Goal: Information Seeking & Learning: Stay updated

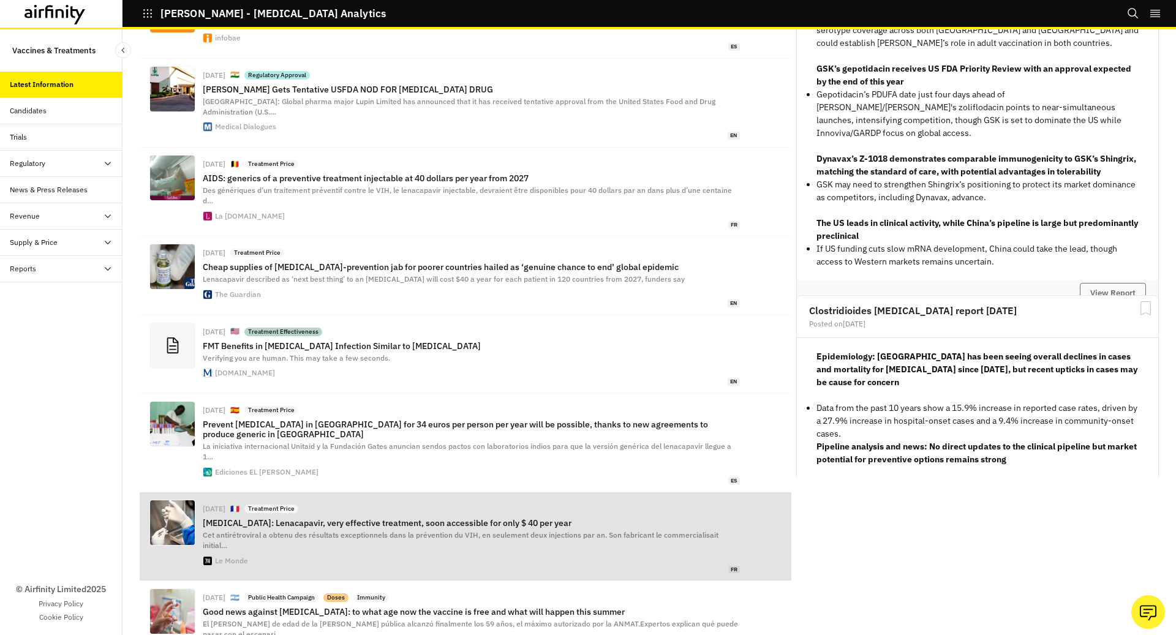
scroll to position [331, 0]
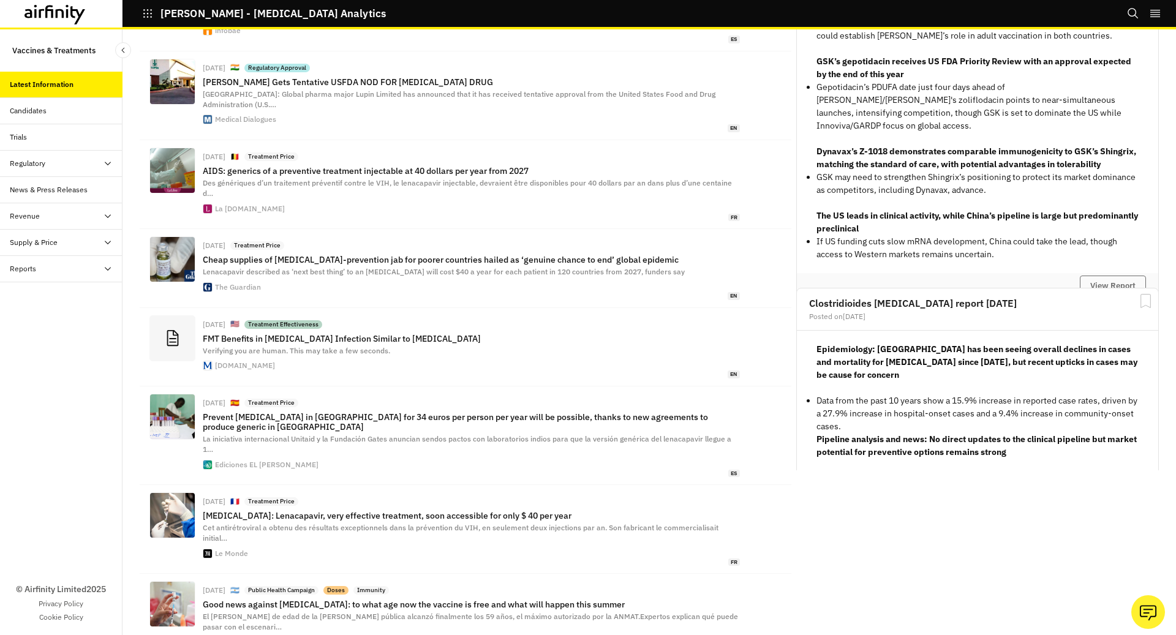
scroll to position [0, 0]
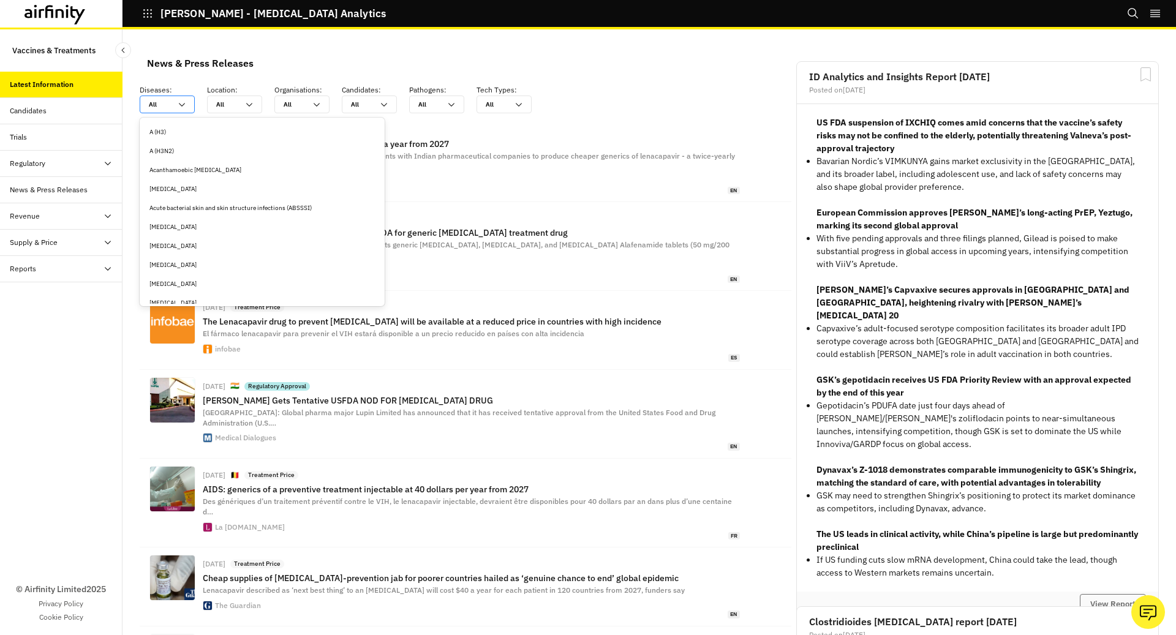
click at [149, 102] on input "text" at bounding box center [149, 104] width 1 height 9
click at [110, 160] on icon at bounding box center [108, 164] width 10 height 10
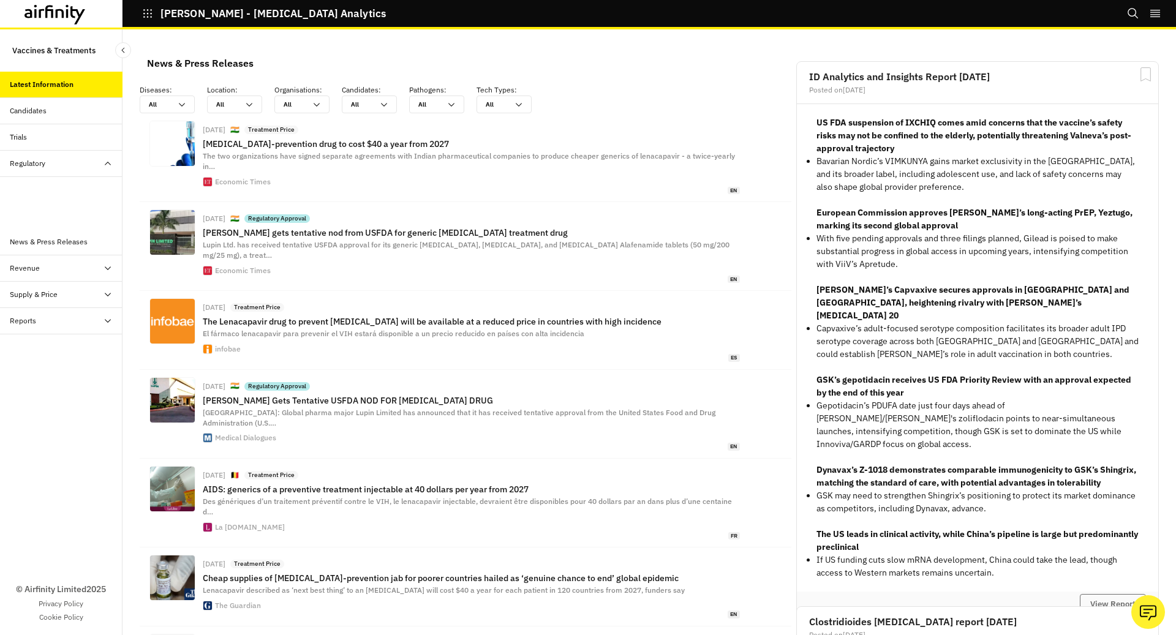
click at [102, 180] on div "Table" at bounding box center [61, 190] width 123 height 26
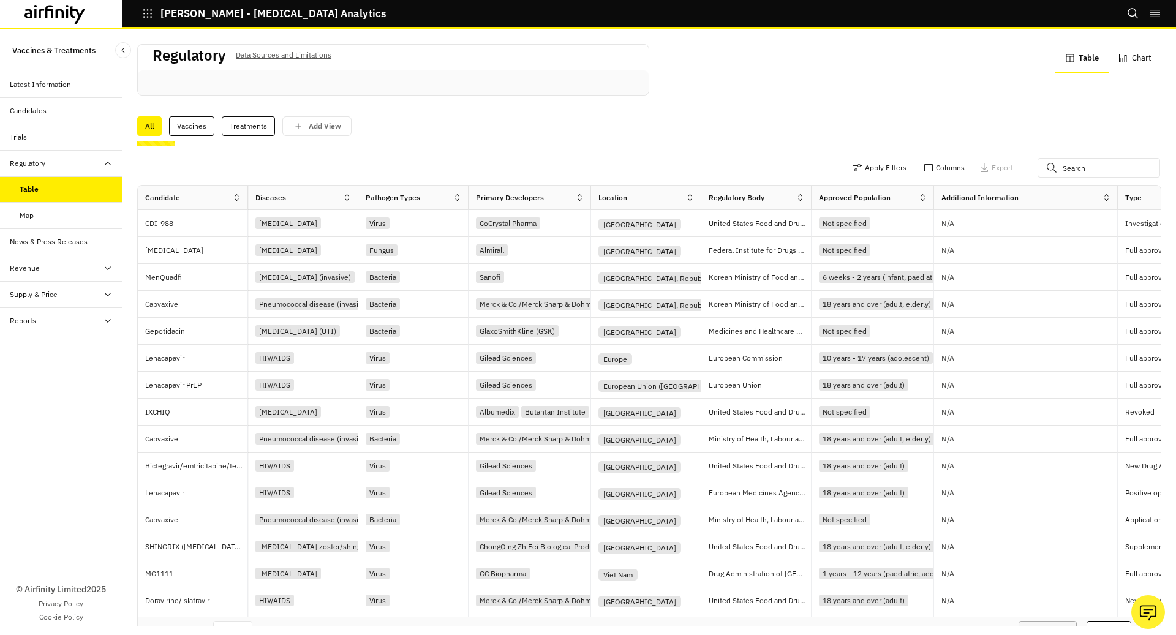
click at [62, 59] on p "Vaccines & Treatments" at bounding box center [53, 50] width 83 height 23
click at [64, 84] on div "Latest Information" at bounding box center [40, 84] width 61 height 11
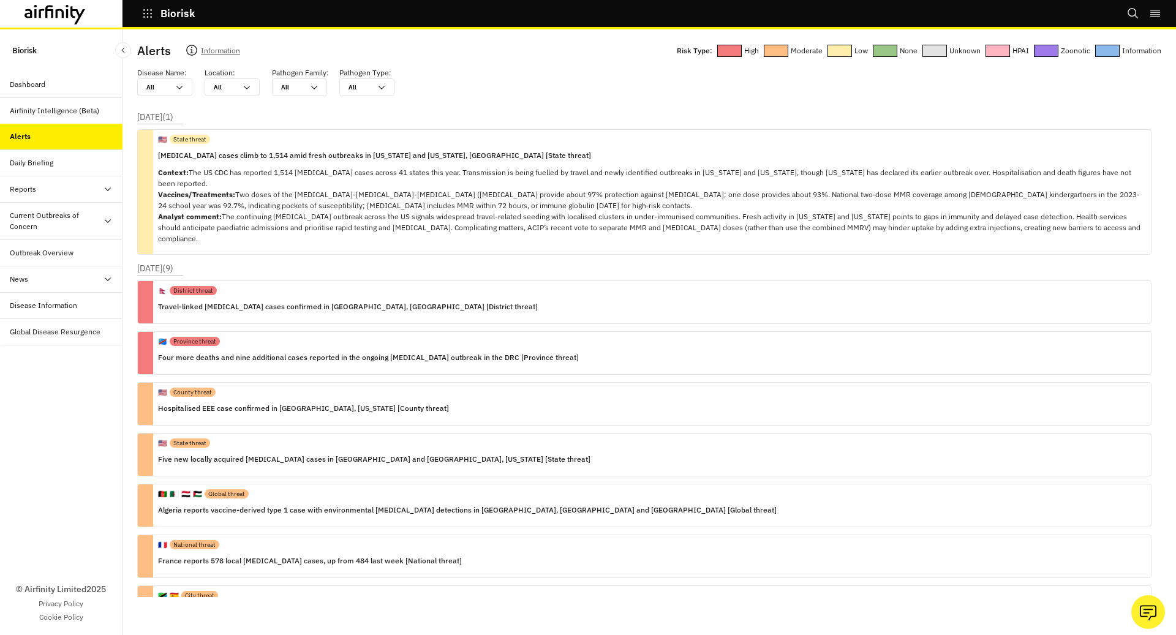
click at [32, 173] on div "Daily Briefing" at bounding box center [61, 163] width 123 height 26
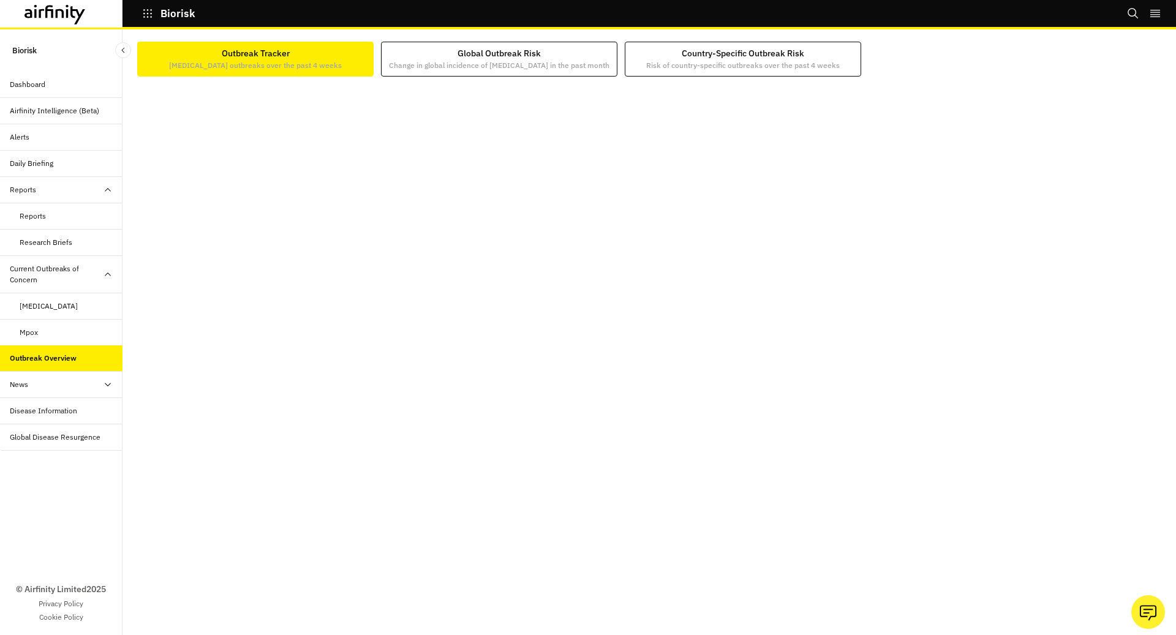
click at [523, 77] on div at bounding box center [649, 346] width 1024 height 538
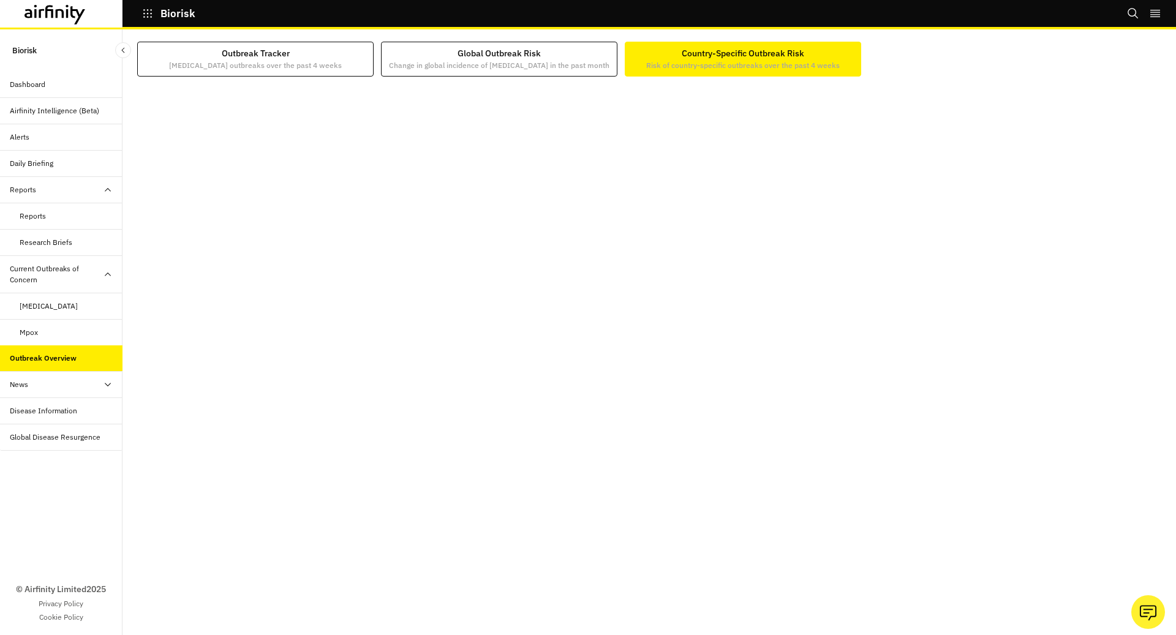
click at [775, 59] on div "Country-Specific Outbreak Risk Risk of country-specific outbreaks over the past…" at bounding box center [743, 59] width 194 height 24
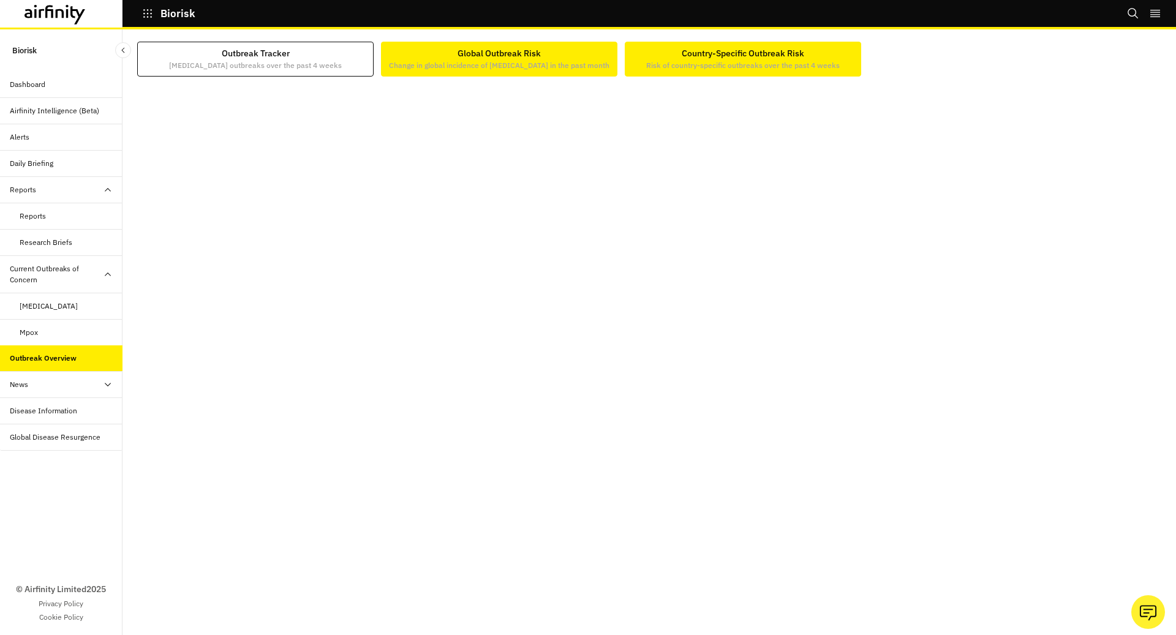
click at [586, 62] on p "Change in global incidence of infectious diseases in the past month" at bounding box center [499, 65] width 221 height 11
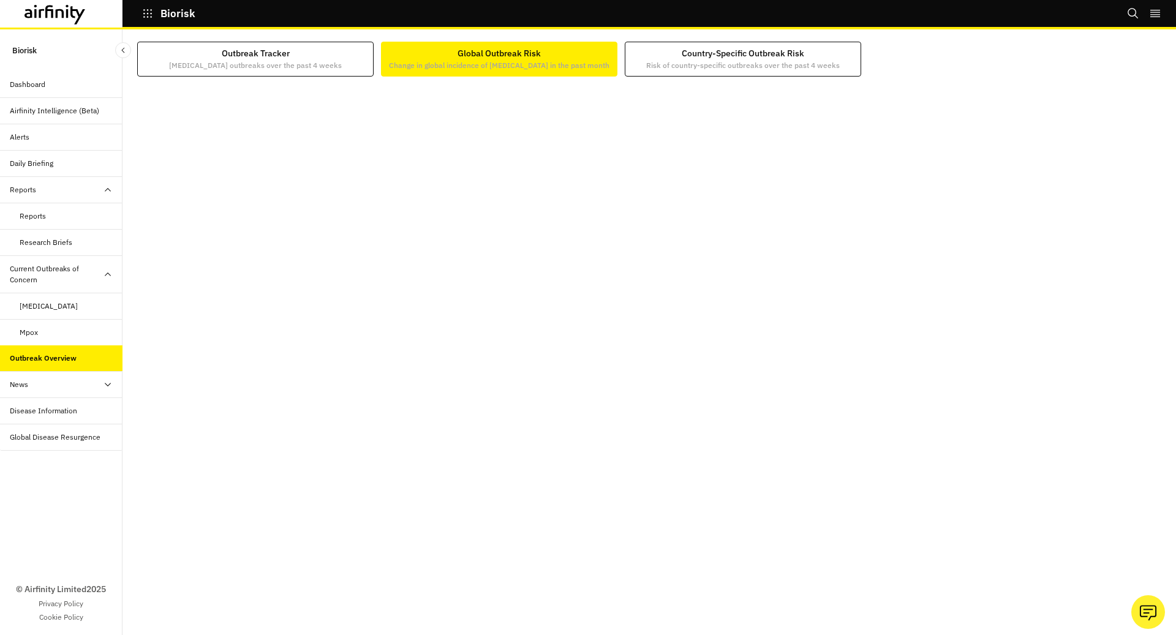
click at [719, 78] on div at bounding box center [649, 346] width 1024 height 538
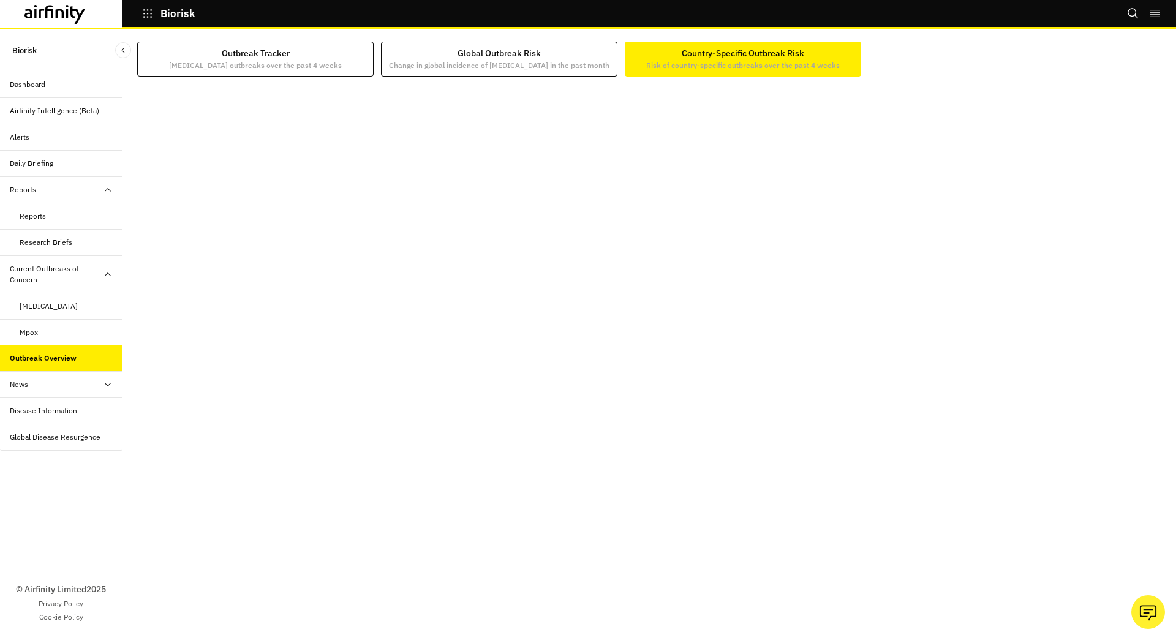
click at [656, 70] on button "Country-Specific Outbreak Risk Risk of country-specific outbreaks over the past…" at bounding box center [743, 59] width 236 height 35
click at [144, 3] on button "Biorisk" at bounding box center [168, 13] width 53 height 21
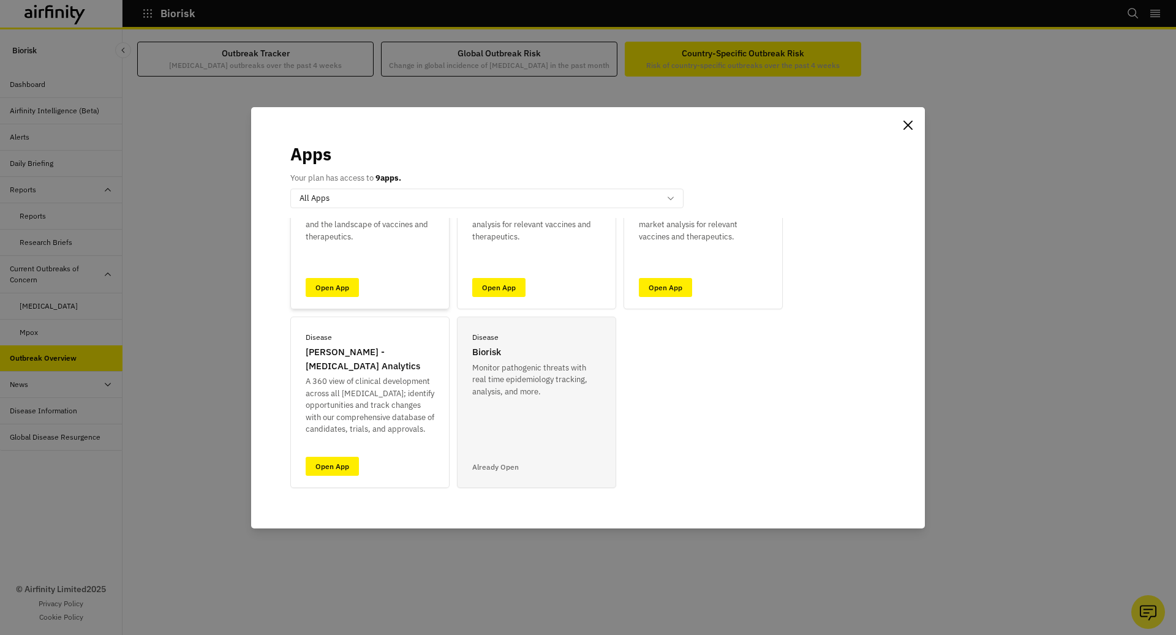
scroll to position [140, 0]
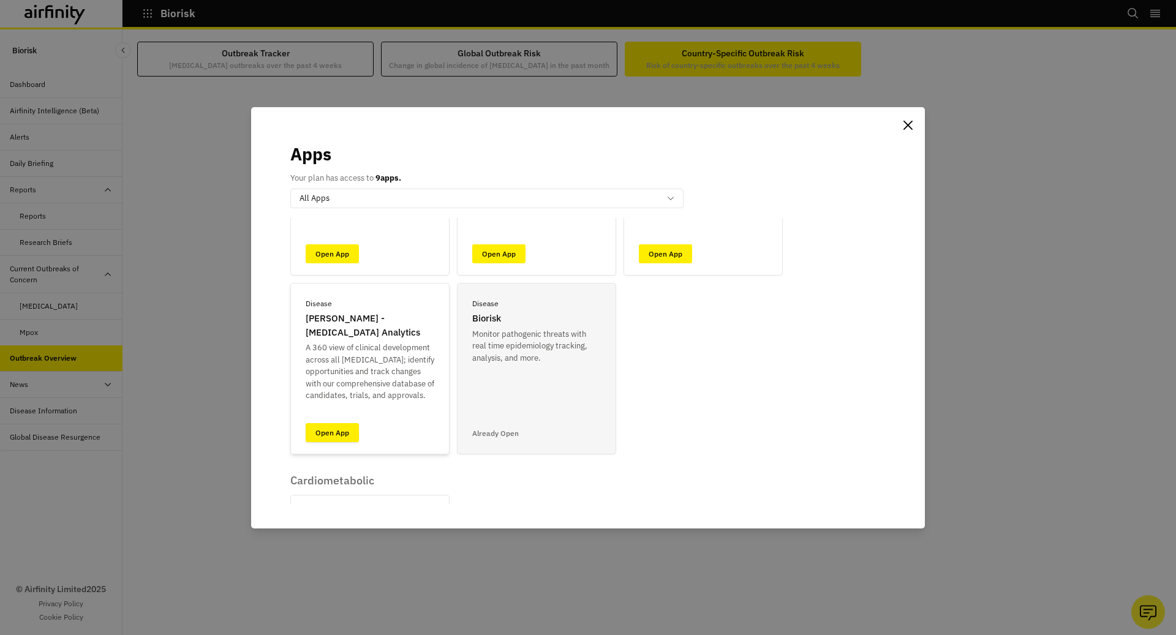
click at [322, 433] on link "Open App" at bounding box center [332, 432] width 53 height 19
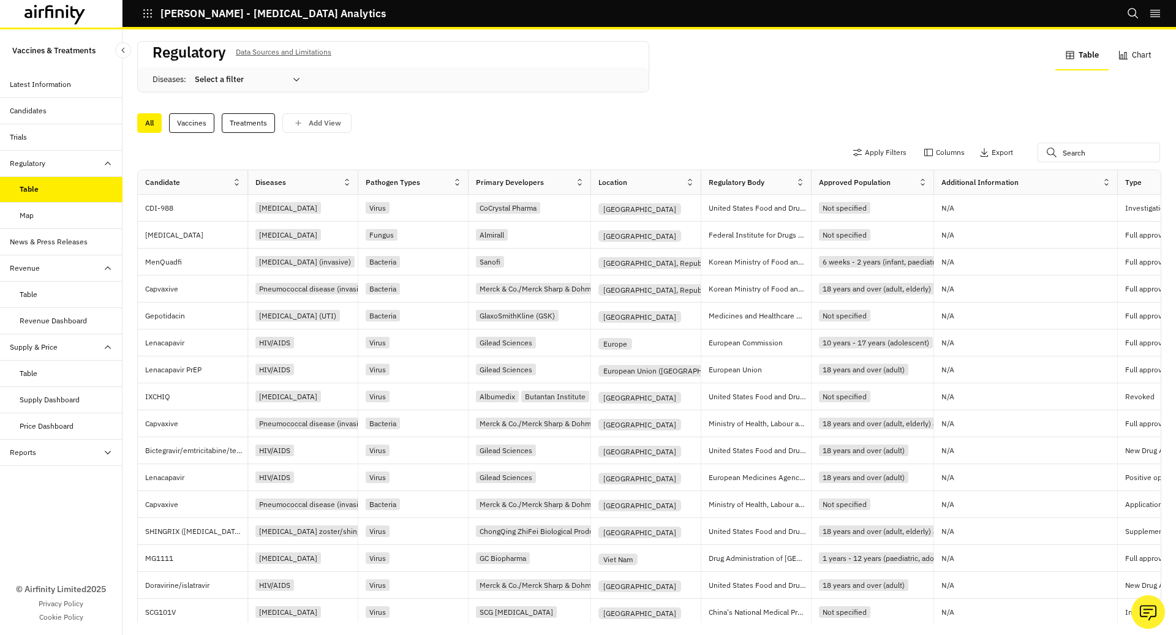
click at [64, 218] on div "Map" at bounding box center [71, 215] width 103 height 11
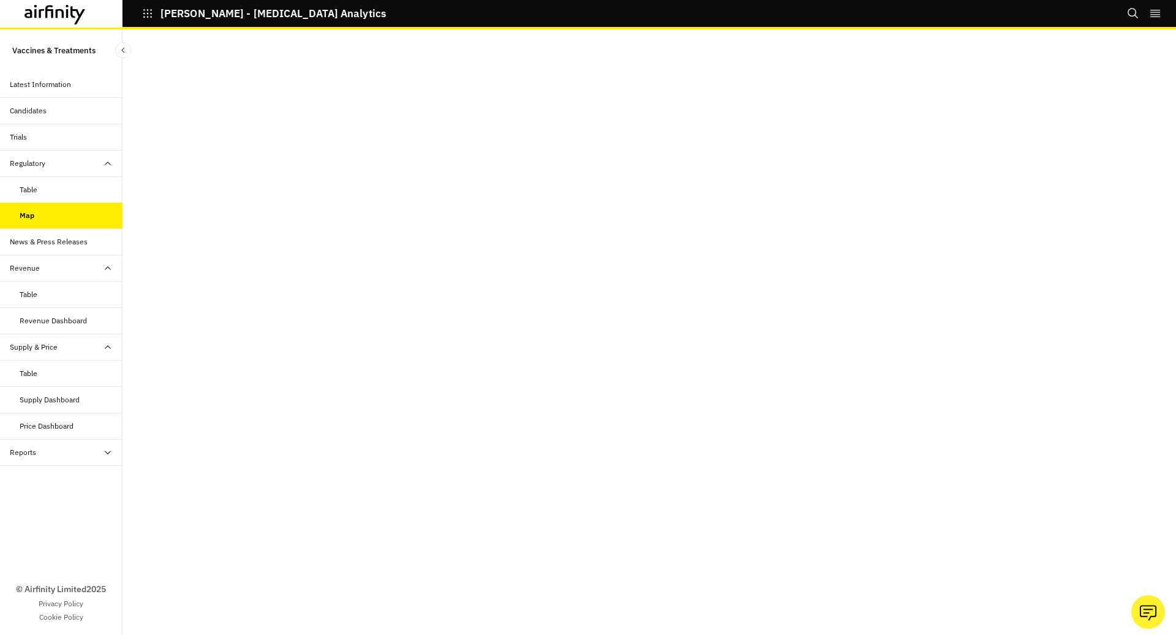
scroll to position [25, 0]
click at [45, 61] on p "Vaccines & Treatments" at bounding box center [53, 50] width 83 height 23
click at [45, 85] on div "Latest Information" at bounding box center [40, 84] width 61 height 11
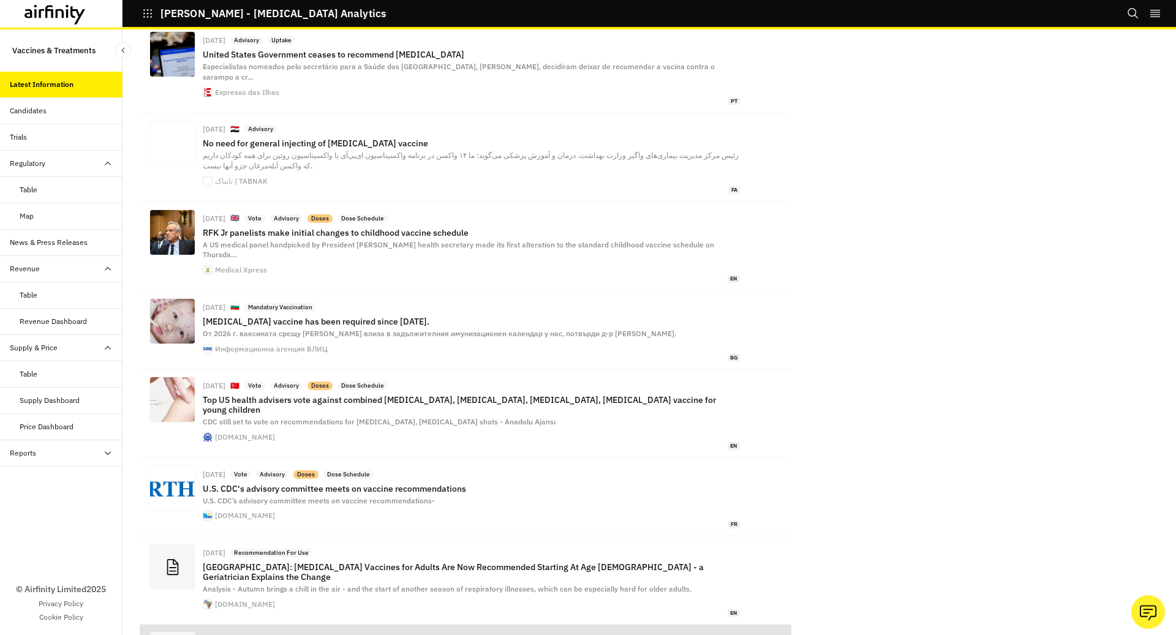
scroll to position [2077, 0]
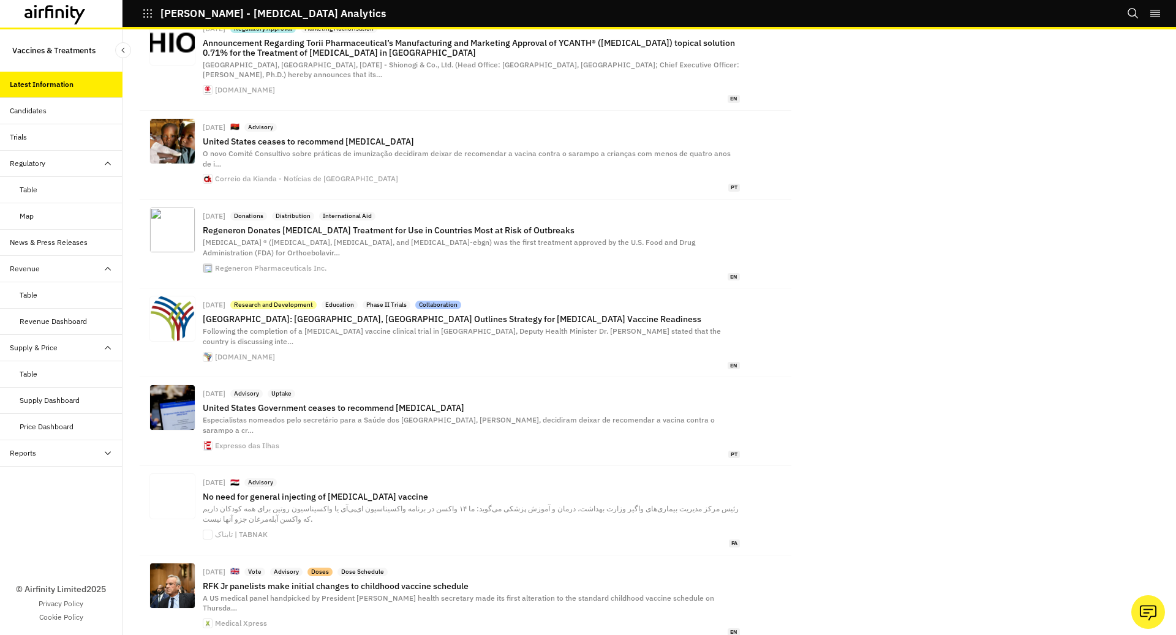
click at [151, 13] on icon "button" at bounding box center [147, 13] width 9 height 9
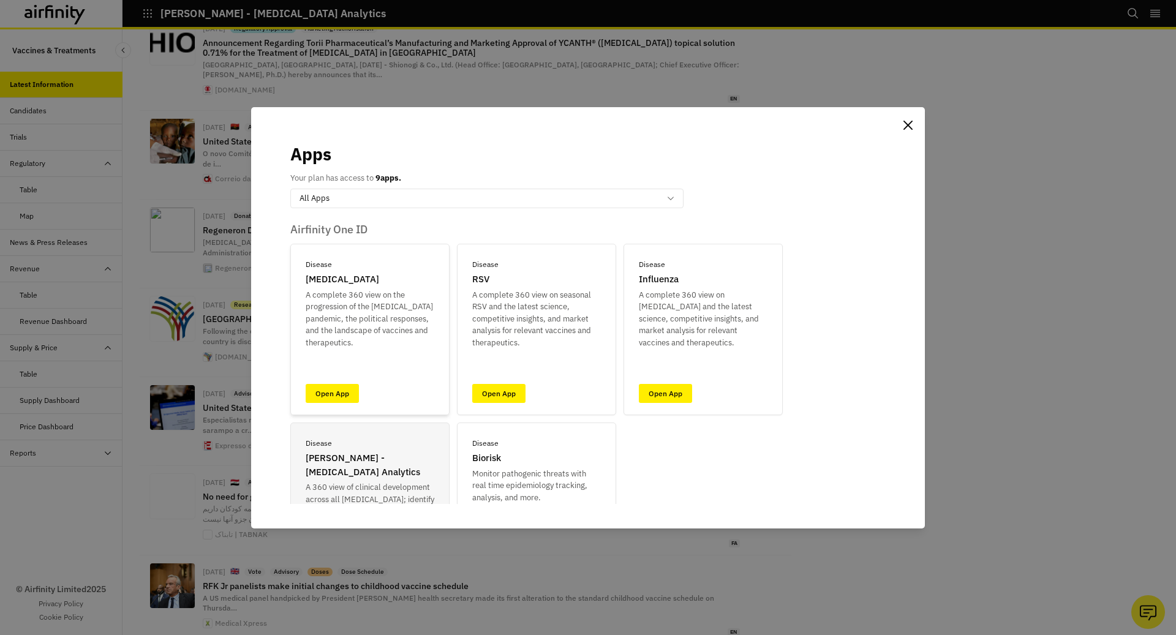
scroll to position [47, 0]
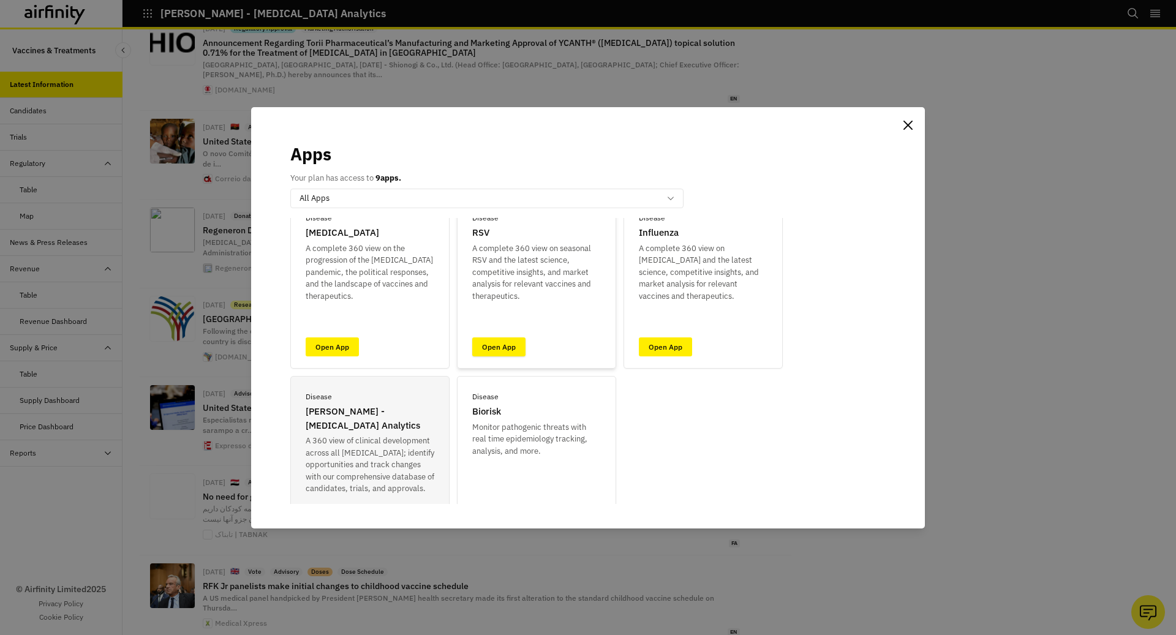
click at [502, 346] on link "Open App" at bounding box center [498, 347] width 53 height 19
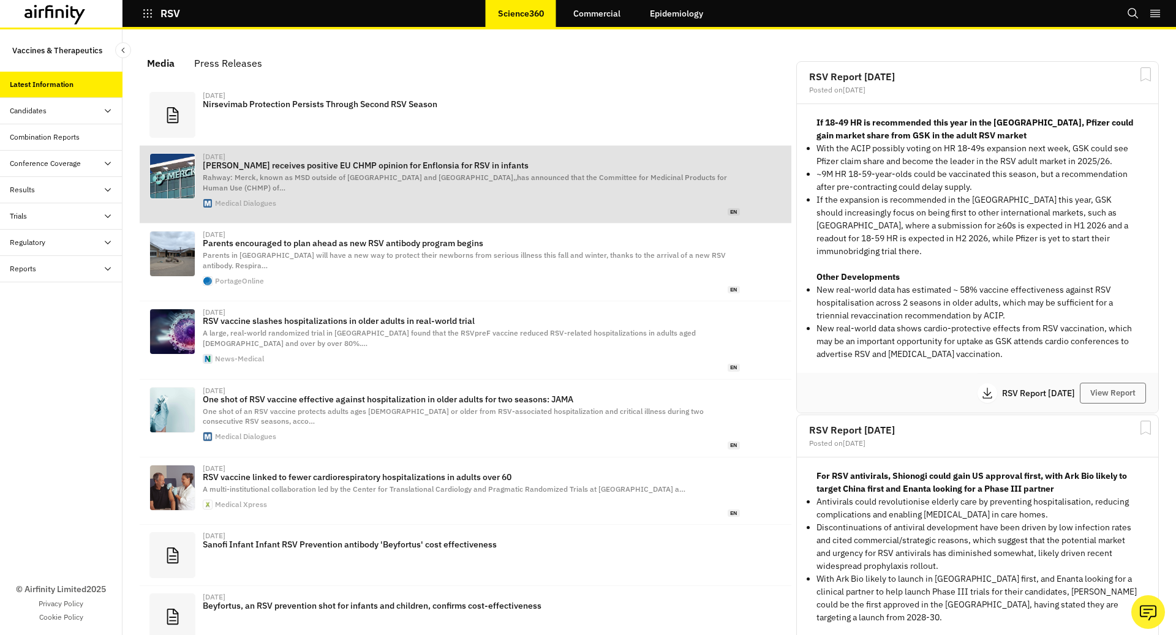
scroll to position [749, 368]
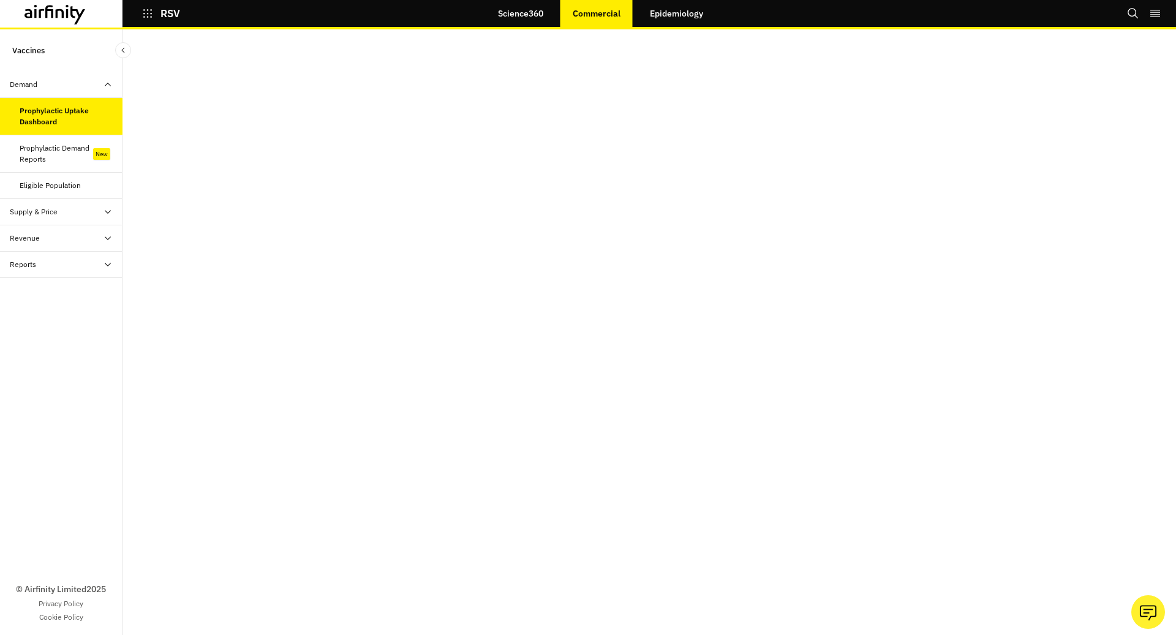
click at [81, 151] on div "Prophylactic Demand Reports" at bounding box center [57, 154] width 74 height 22
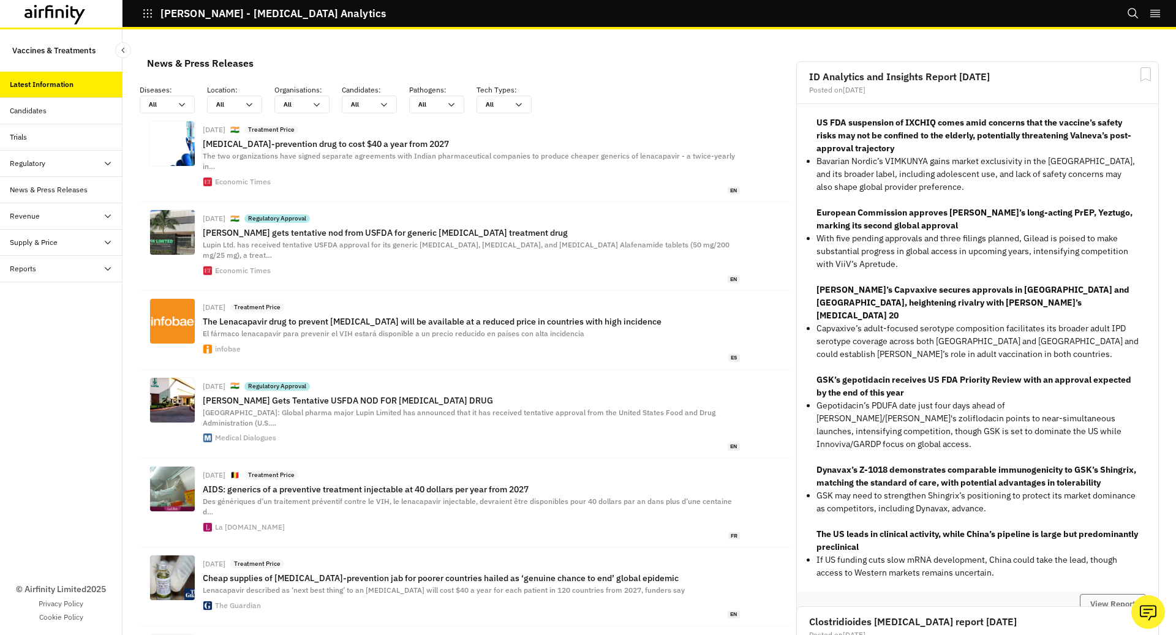
scroll to position [7, 0]
